Goal: Navigation & Orientation: Find specific page/section

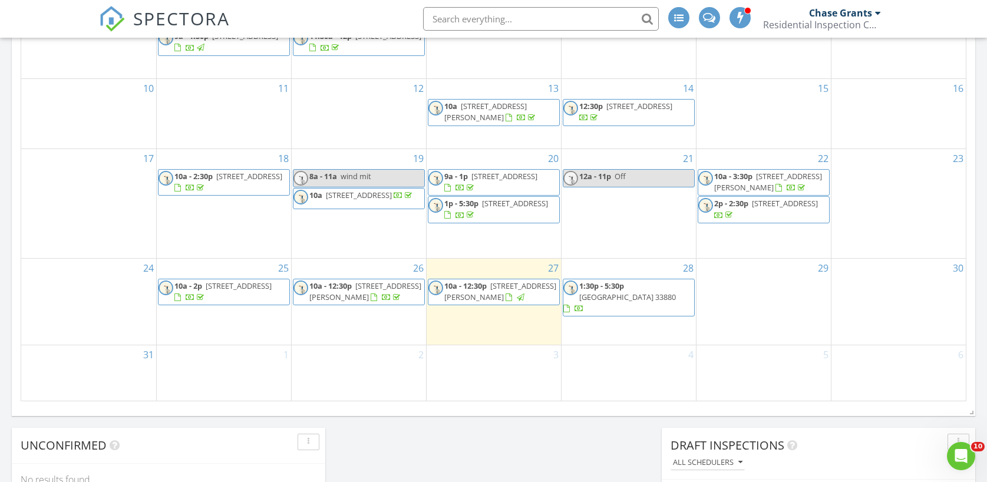
scroll to position [713, 0]
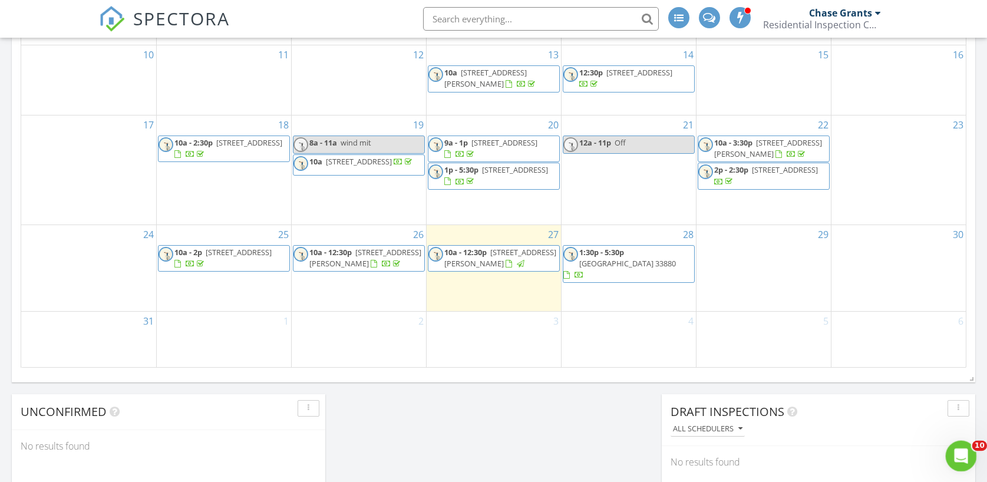
click at [952, 460] on div "Open Intercom Messenger" at bounding box center [959, 454] width 39 height 39
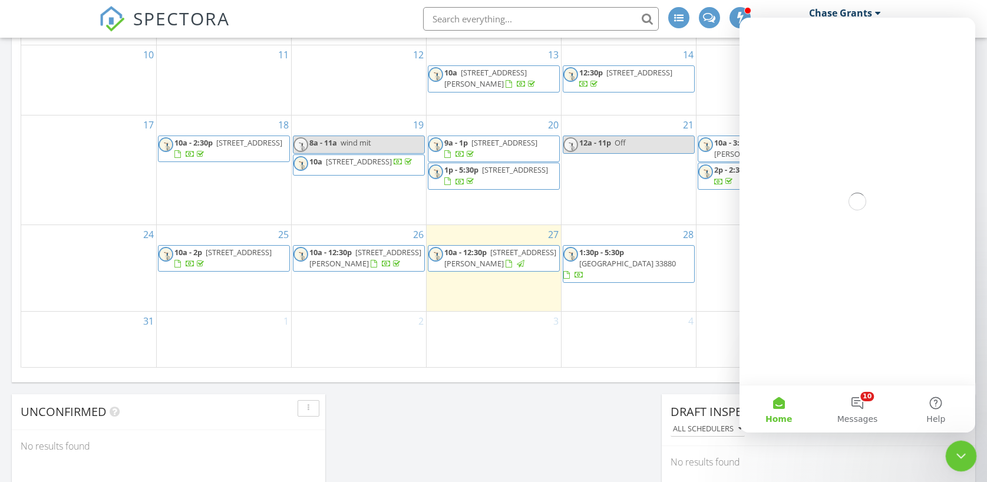
scroll to position [0, 0]
click at [861, 396] on button "10 Messages" at bounding box center [857, 408] width 78 height 47
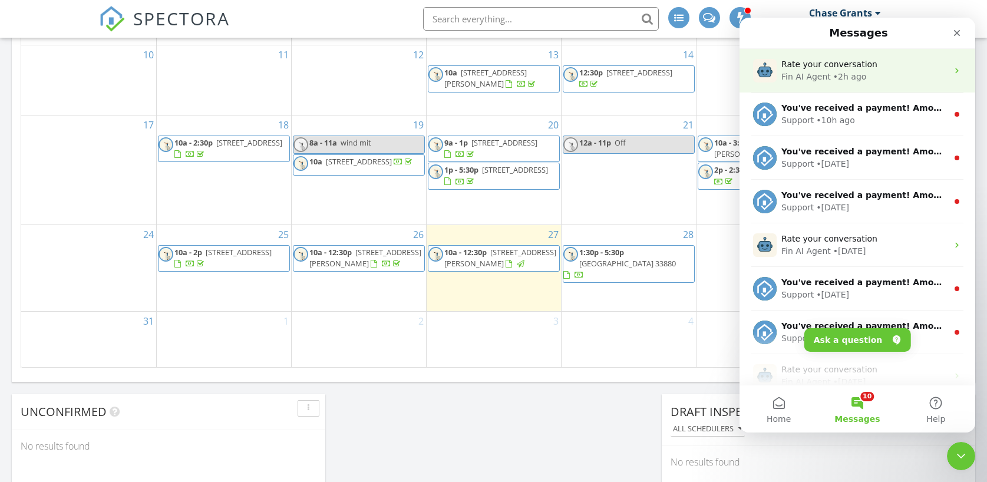
click at [875, 75] on div "Fin AI Agent • 2h ago" at bounding box center [864, 77] width 166 height 12
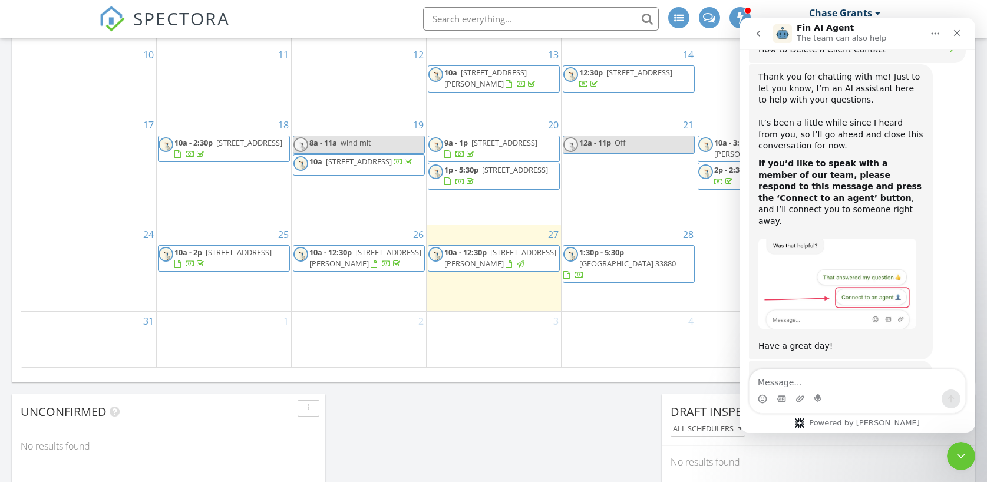
scroll to position [774, 0]
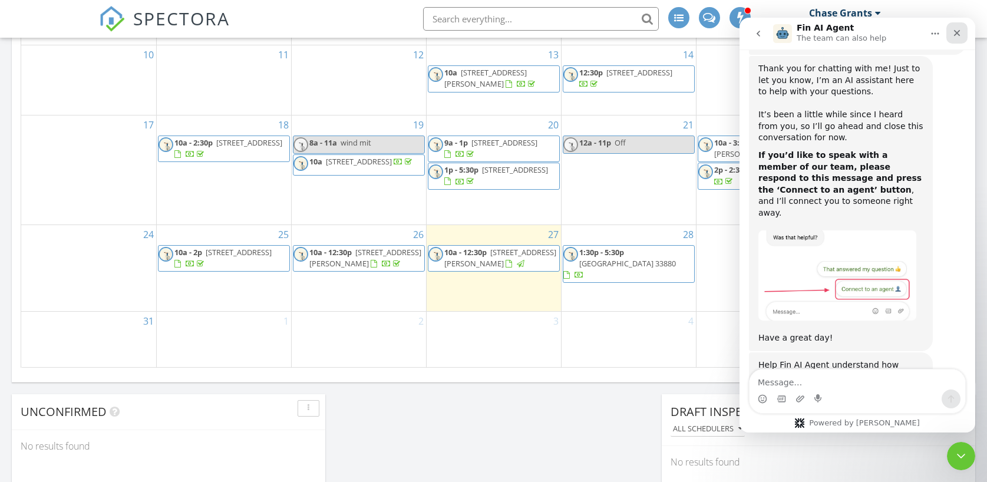
click at [955, 31] on icon "Close" at bounding box center [957, 33] width 6 height 6
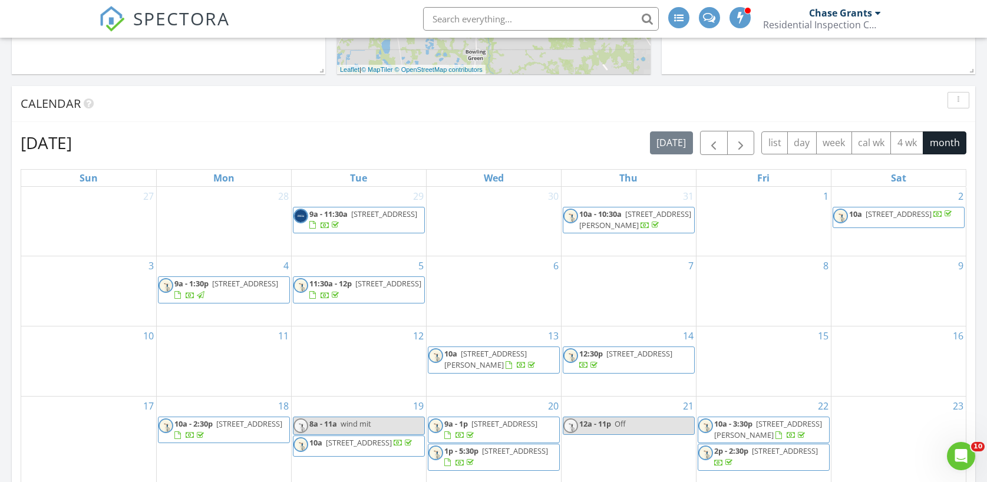
scroll to position [0, 0]
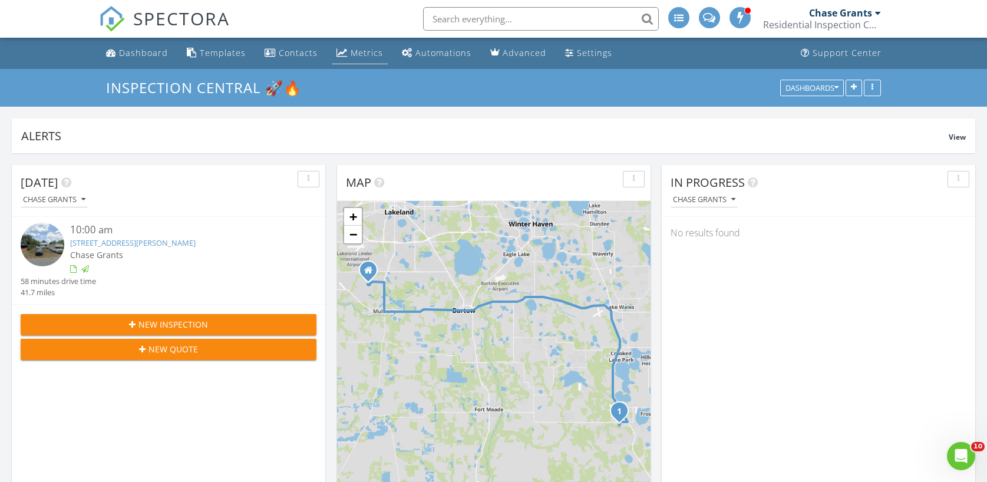
click at [351, 48] on div "Metrics" at bounding box center [367, 52] width 32 height 11
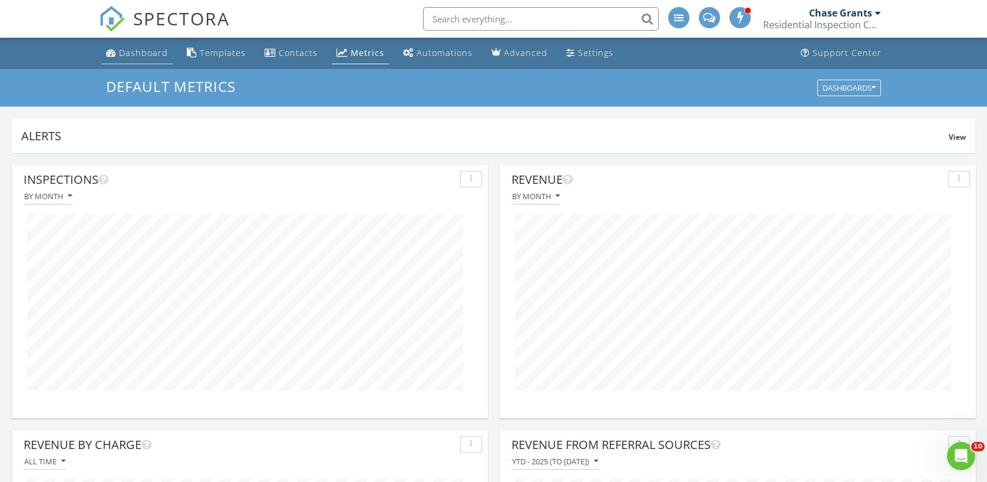
click at [138, 57] on div "Dashboard" at bounding box center [143, 52] width 49 height 11
